Goal: Task Accomplishment & Management: Manage account settings

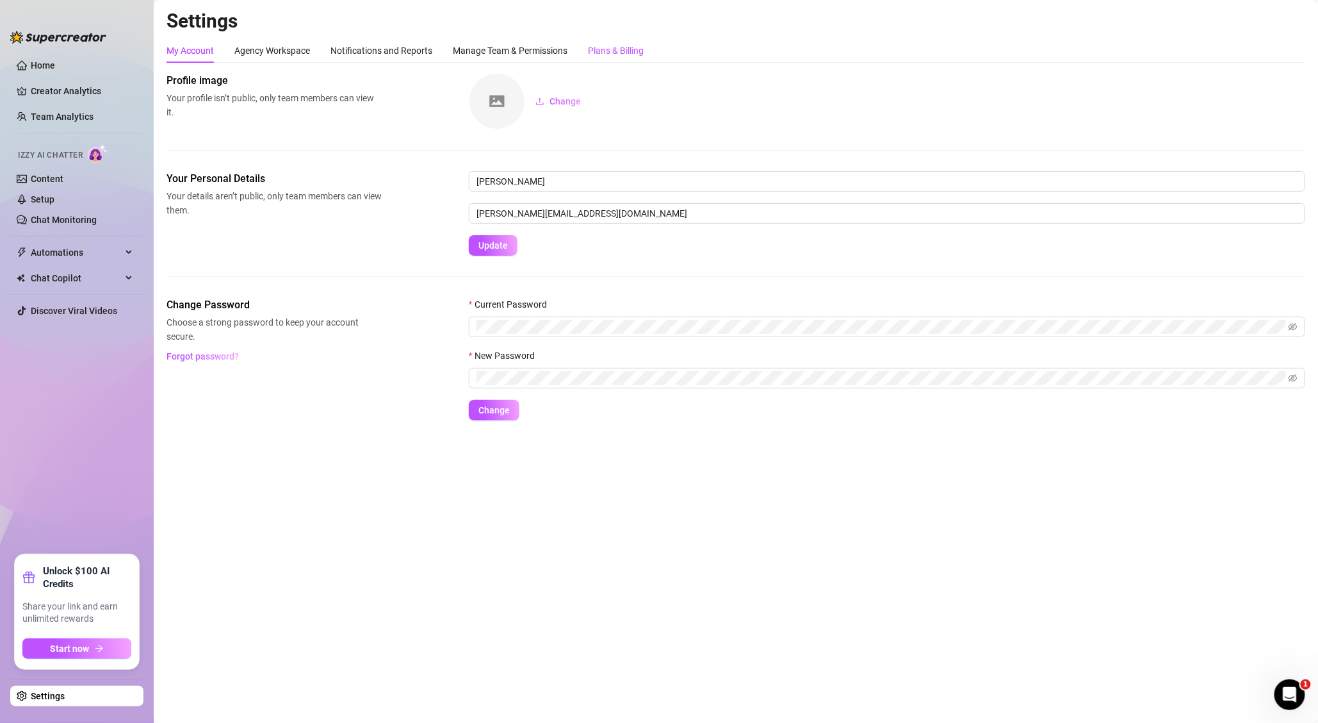
click at [610, 49] on div "Plans & Billing" at bounding box center [616, 51] width 56 height 14
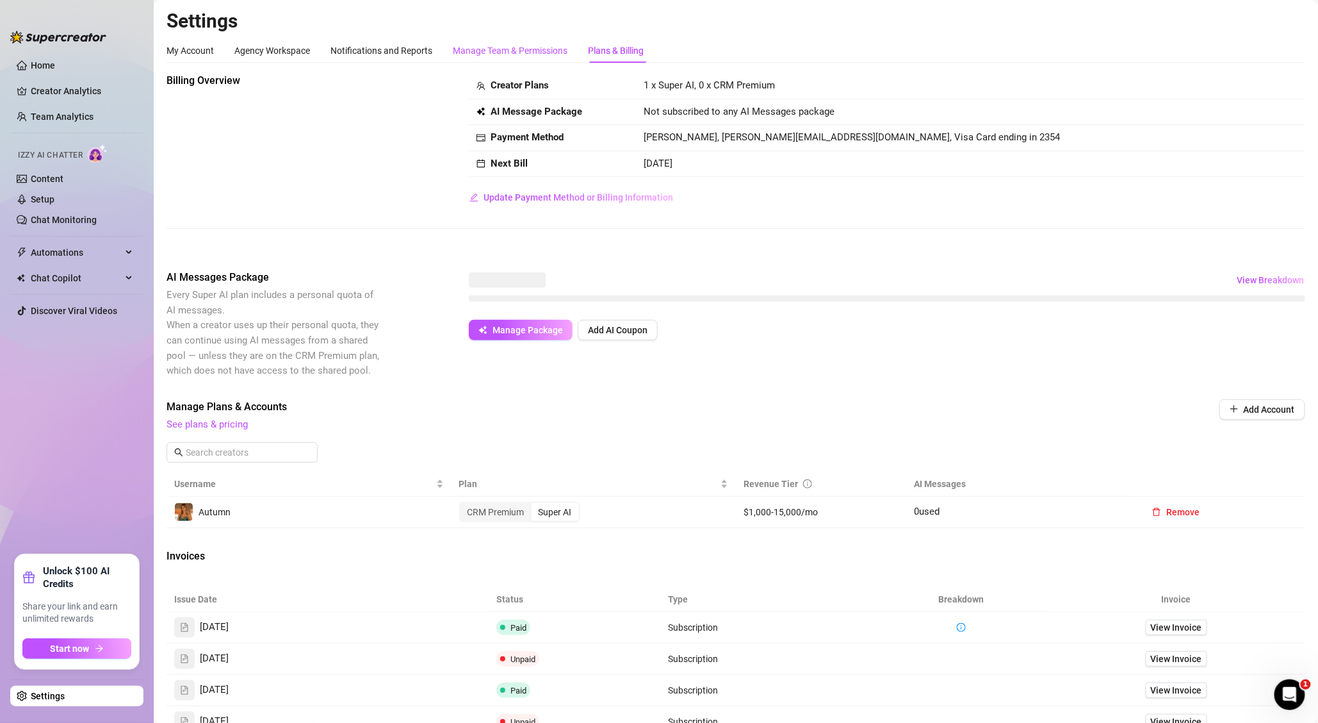
click at [509, 53] on div "Manage Team & Permissions" at bounding box center [510, 51] width 115 height 14
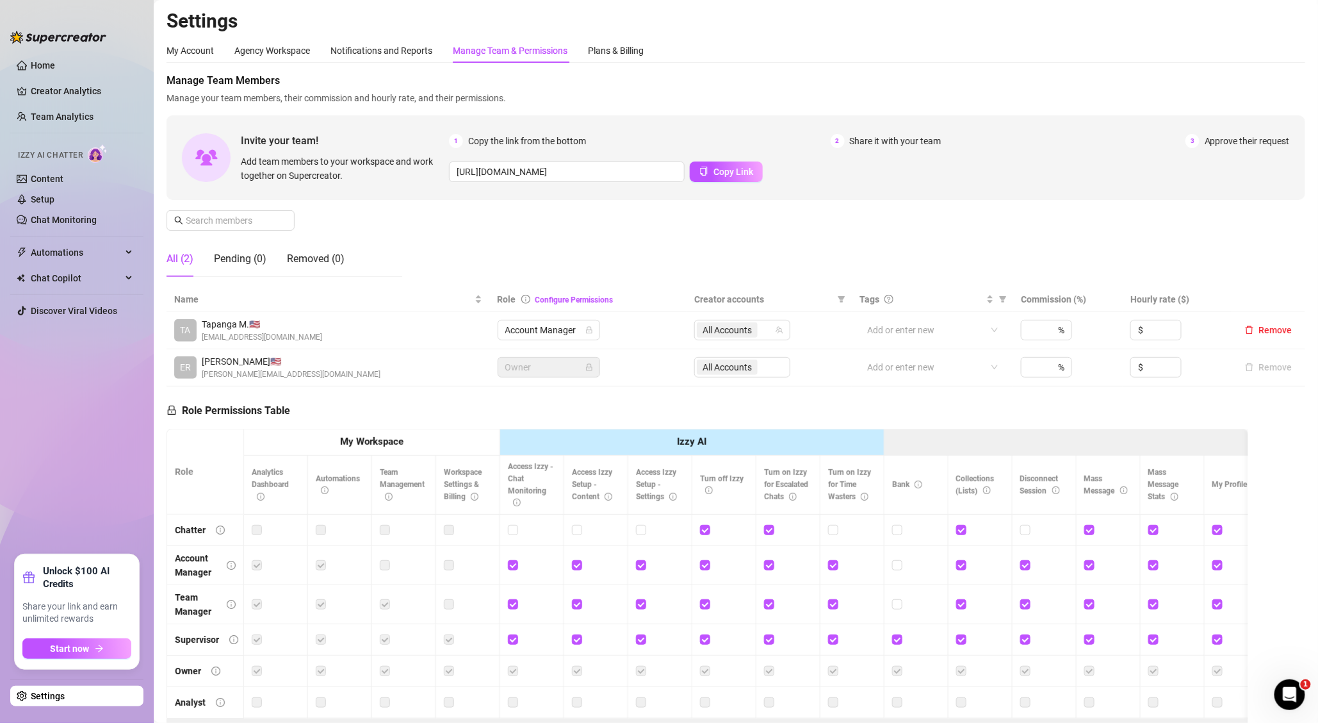
click at [642, 33] on div "Settings My Account Agency Workspace Notifications and Reports Manage Team & Pe…" at bounding box center [736, 387] width 1139 height 756
click at [607, 46] on div "Plans & Billing" at bounding box center [616, 51] width 56 height 14
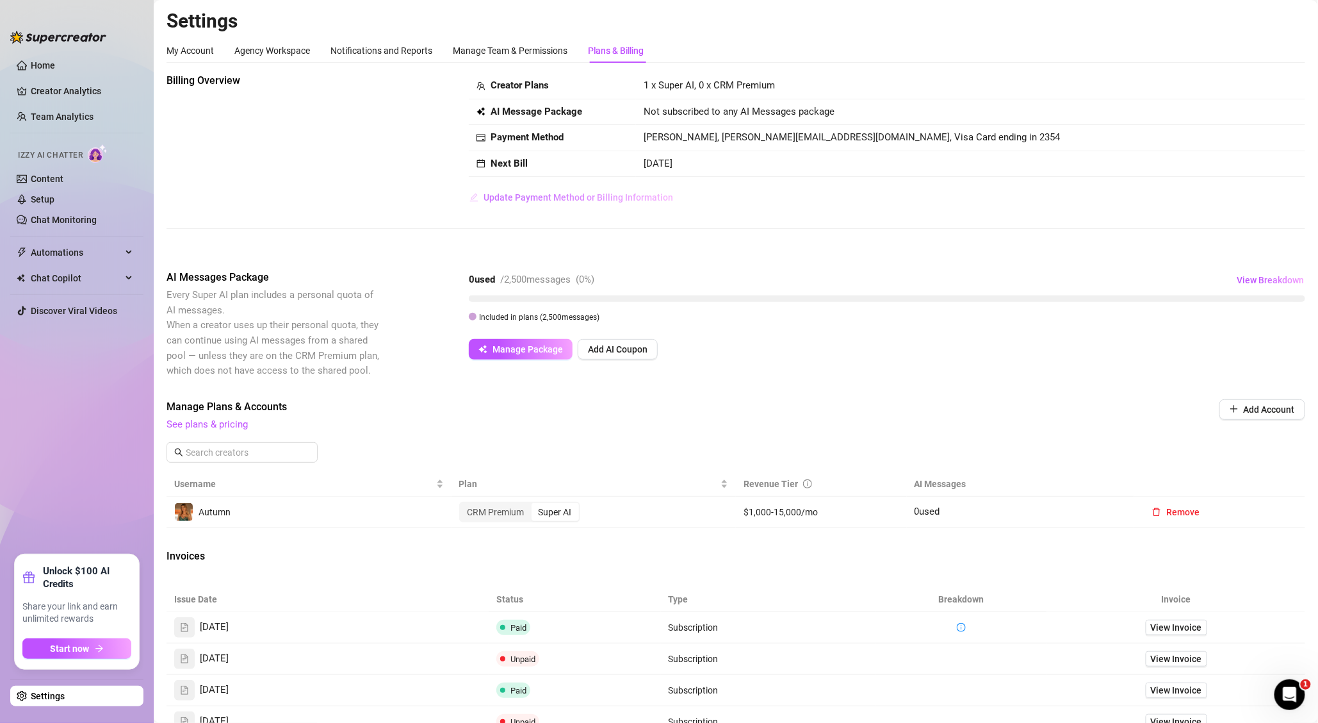
click at [600, 197] on span "Update Payment Method or Billing Information" at bounding box center [579, 197] width 190 height 10
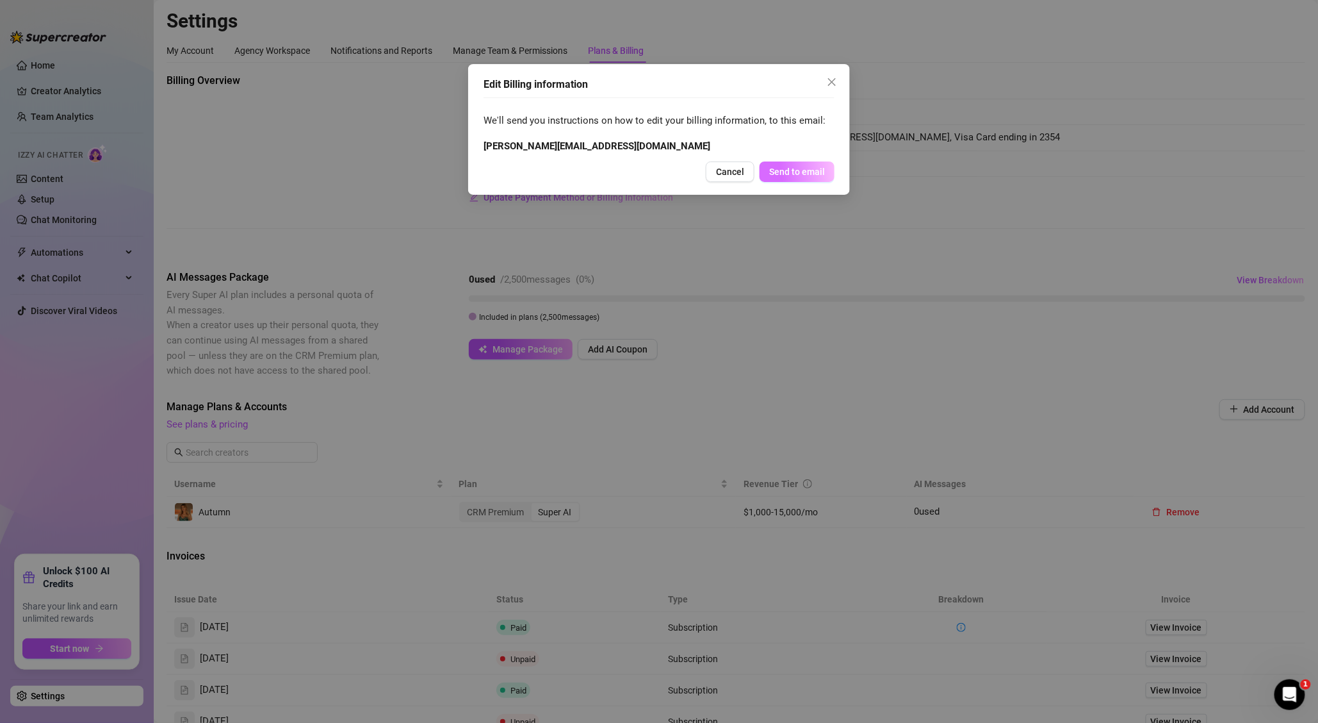
click at [776, 175] on span "Send to email" at bounding box center [797, 172] width 56 height 10
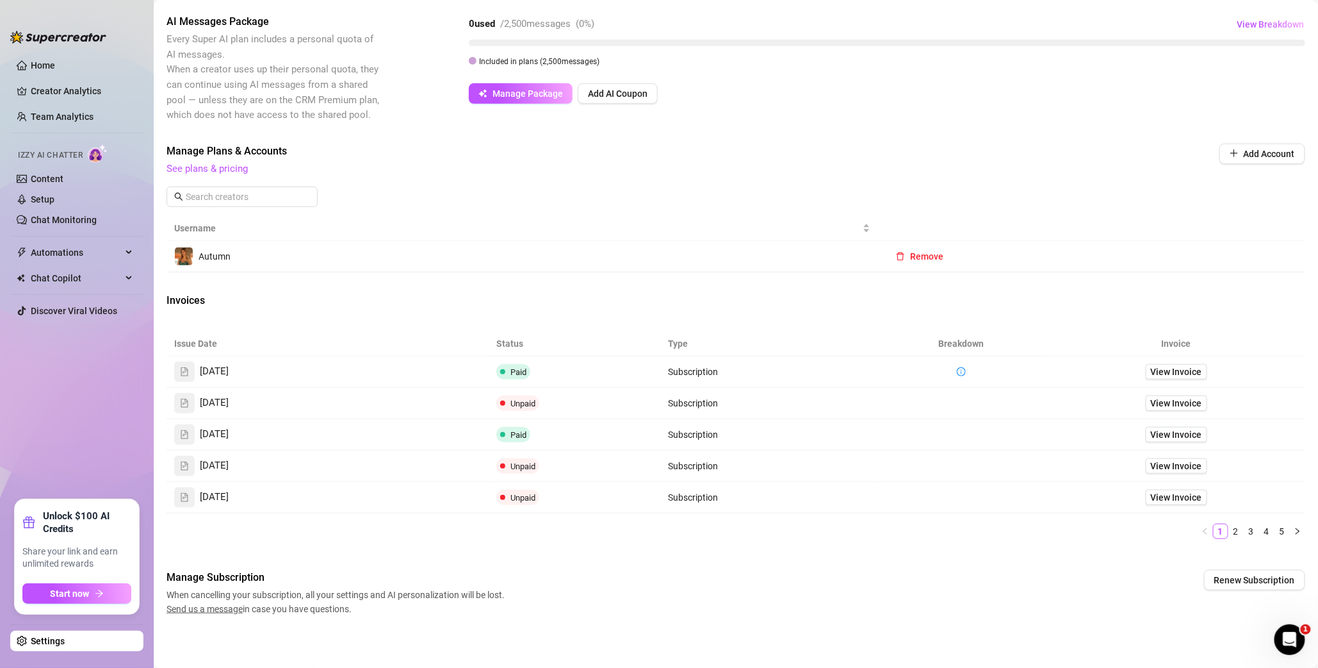
scroll to position [258, 0]
click at [911, 255] on span "Remove" at bounding box center [926, 254] width 33 height 10
click at [1004, 219] on button "OK" at bounding box center [995, 220] width 21 height 15
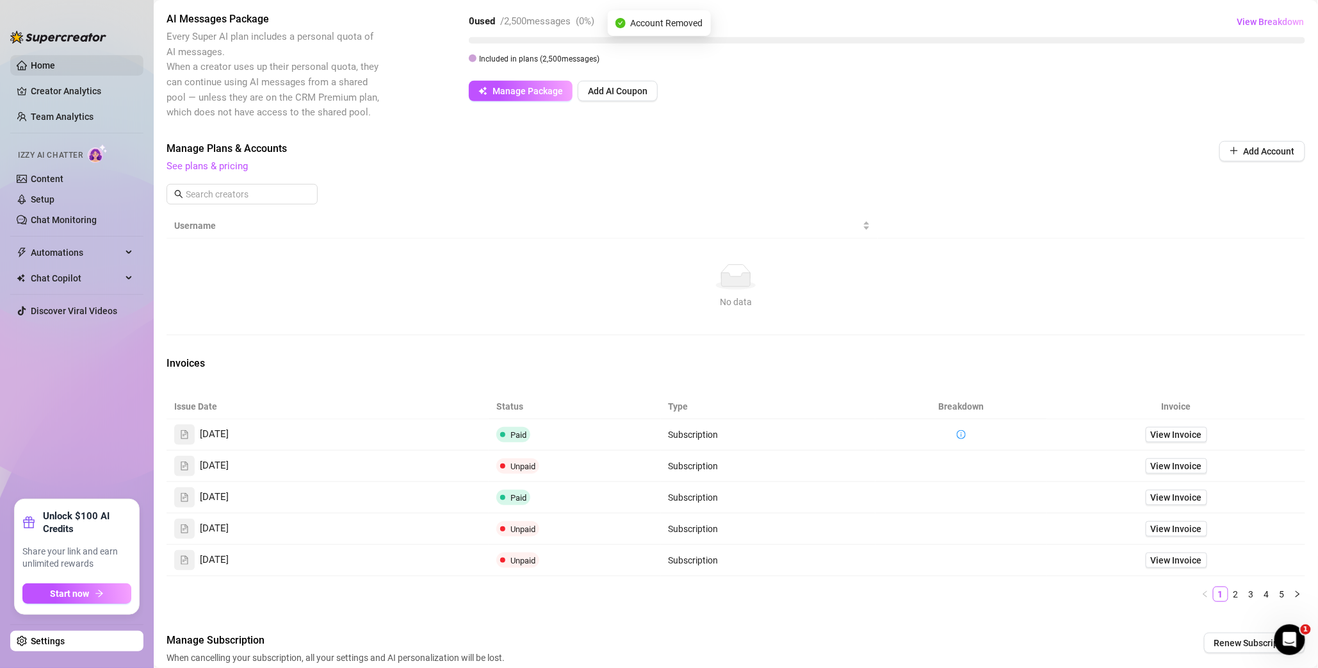
click at [53, 60] on link "Home" at bounding box center [43, 65] width 24 height 10
